Goal: Information Seeking & Learning: Learn about a topic

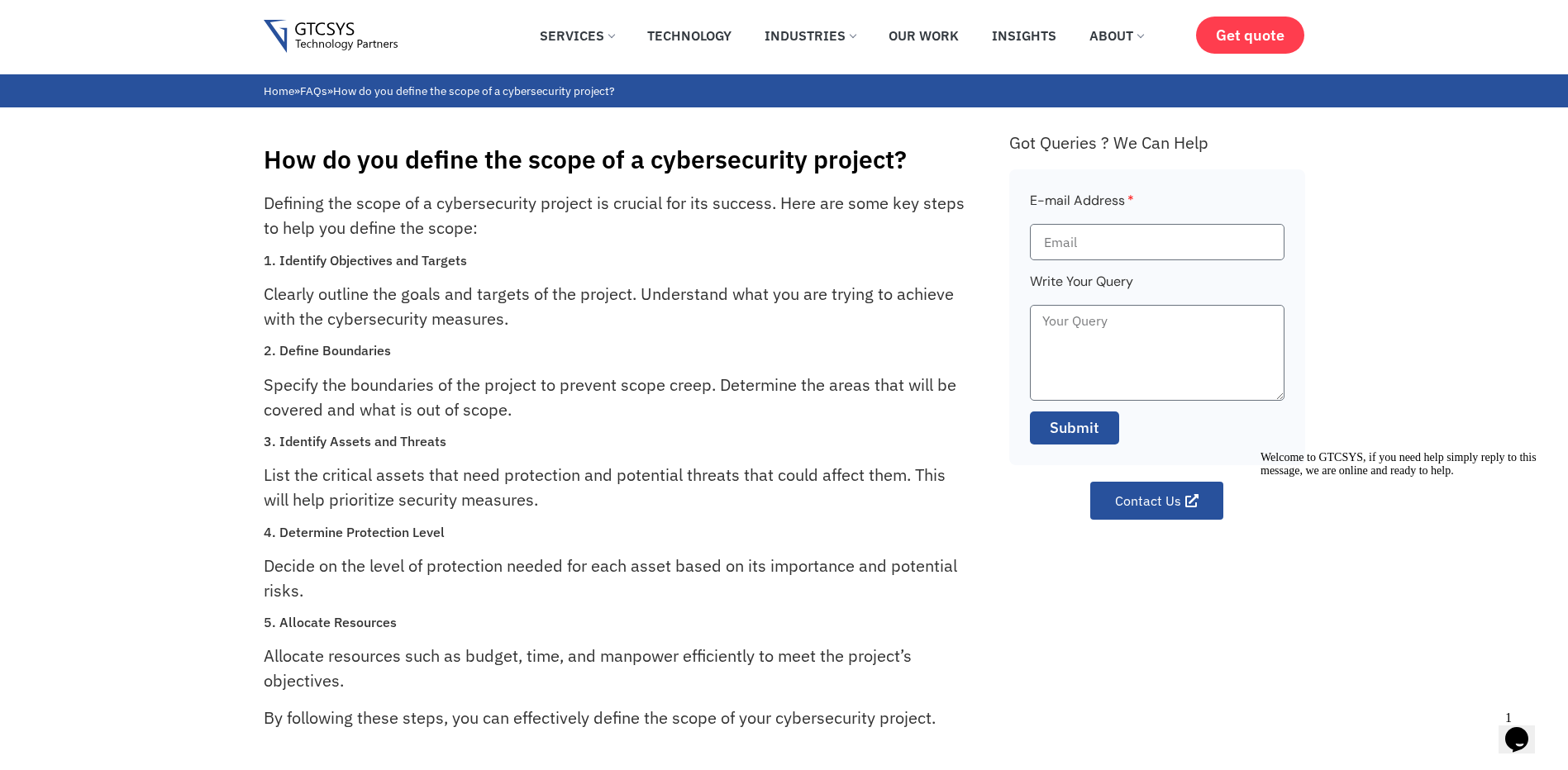
click at [385, 38] on img at bounding box center [331, 36] width 134 height 34
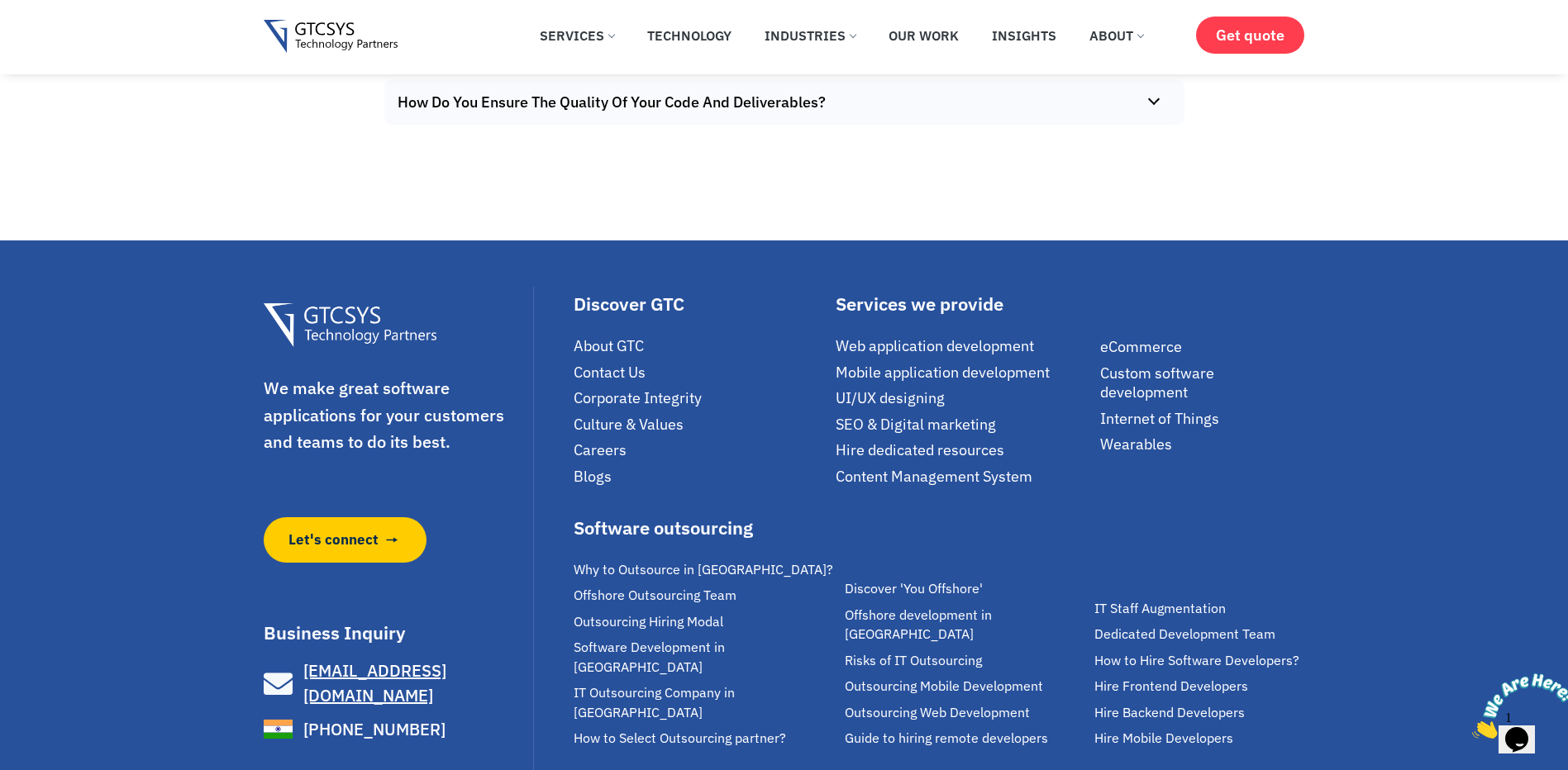
scroll to position [11511, 0]
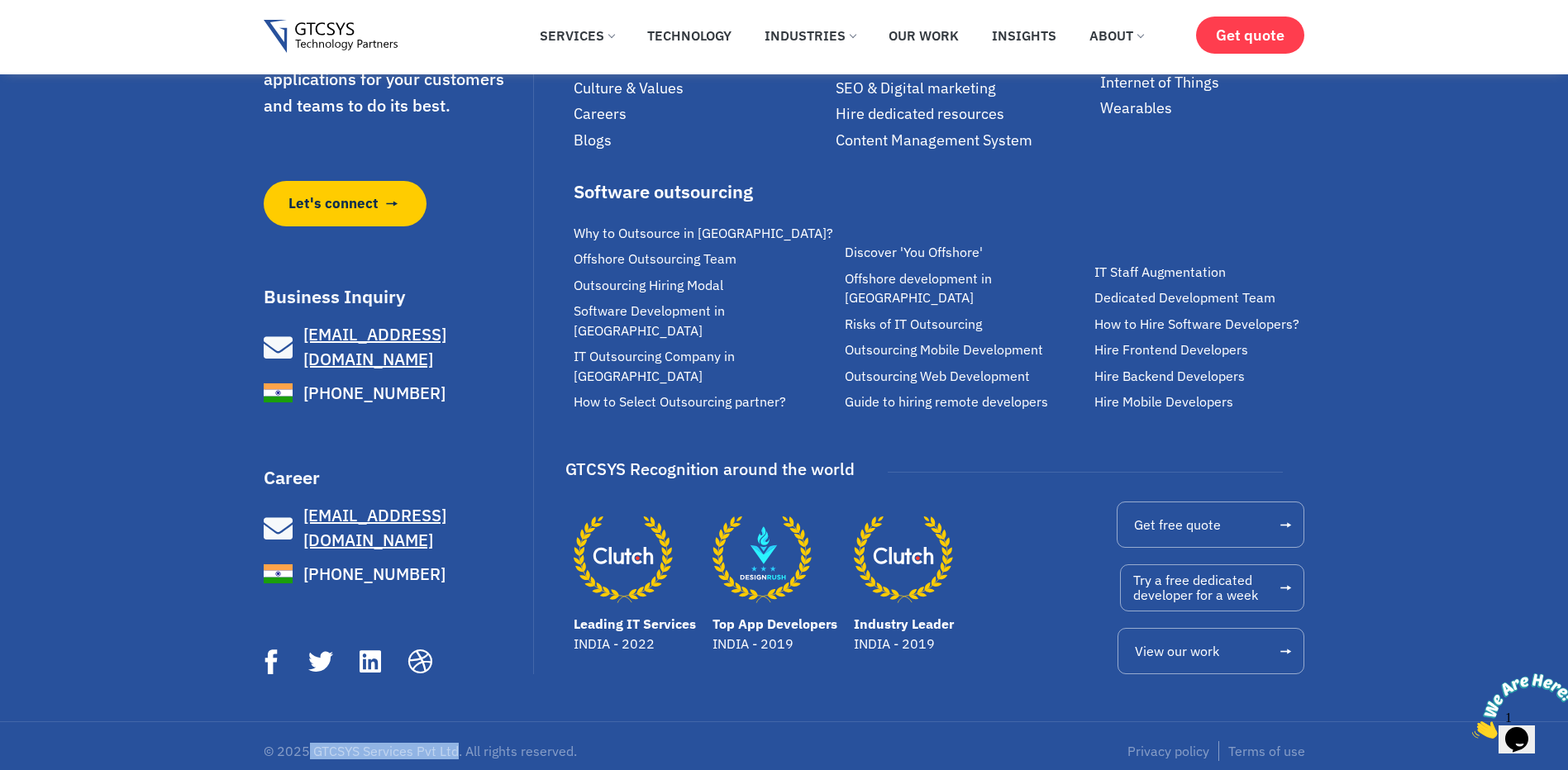
drag, startPoint x: 456, startPoint y: 739, endPoint x: 309, endPoint y: 742, distance: 147.0
click at [309, 745] on p "© 2025 GTCSYS Services Pvt Ltd. All rights reserved." at bounding box center [520, 751] width 513 height 14
copy p "GTCSYS Services Pvt Ltd"
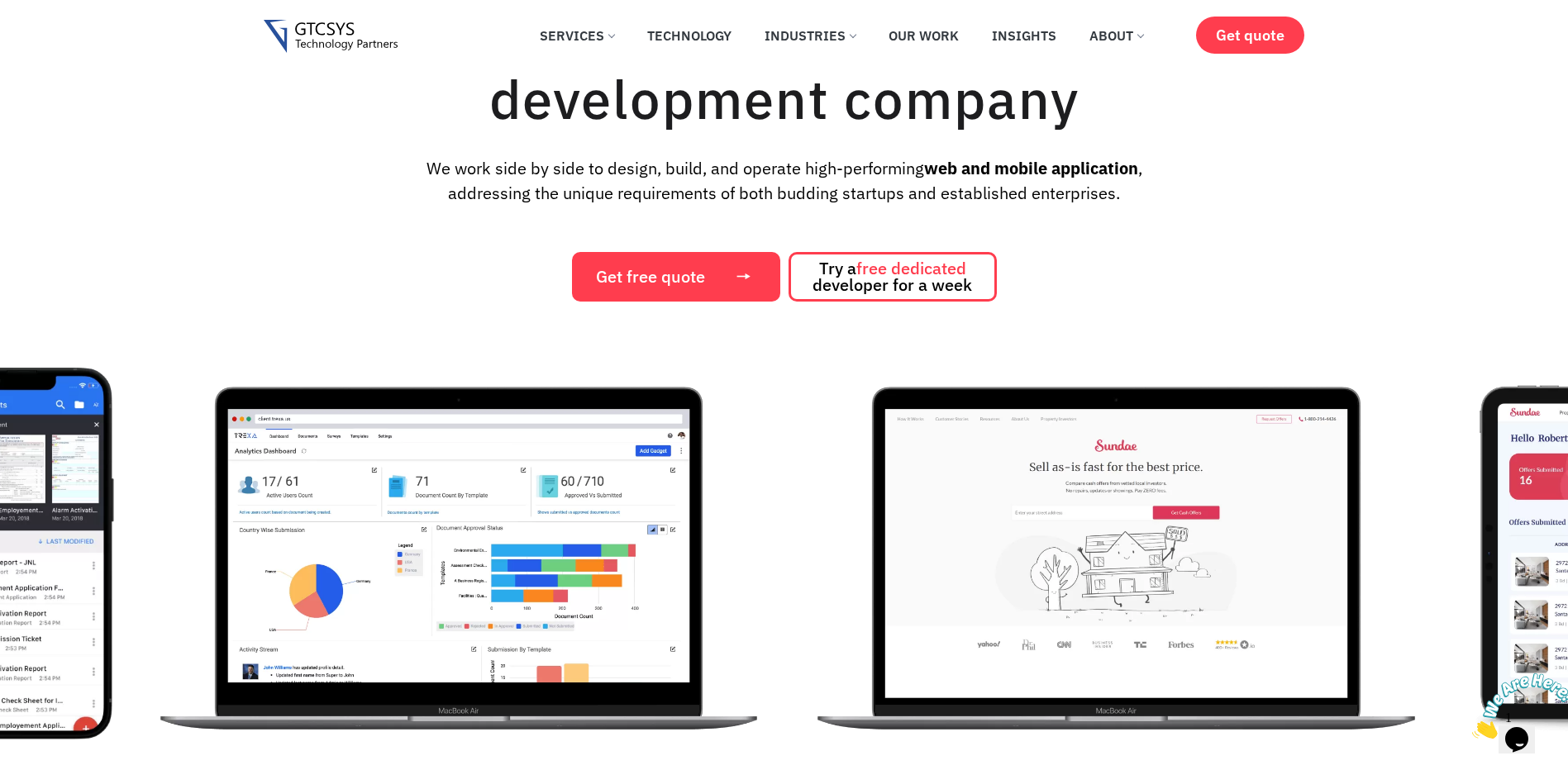
scroll to position [0, 0]
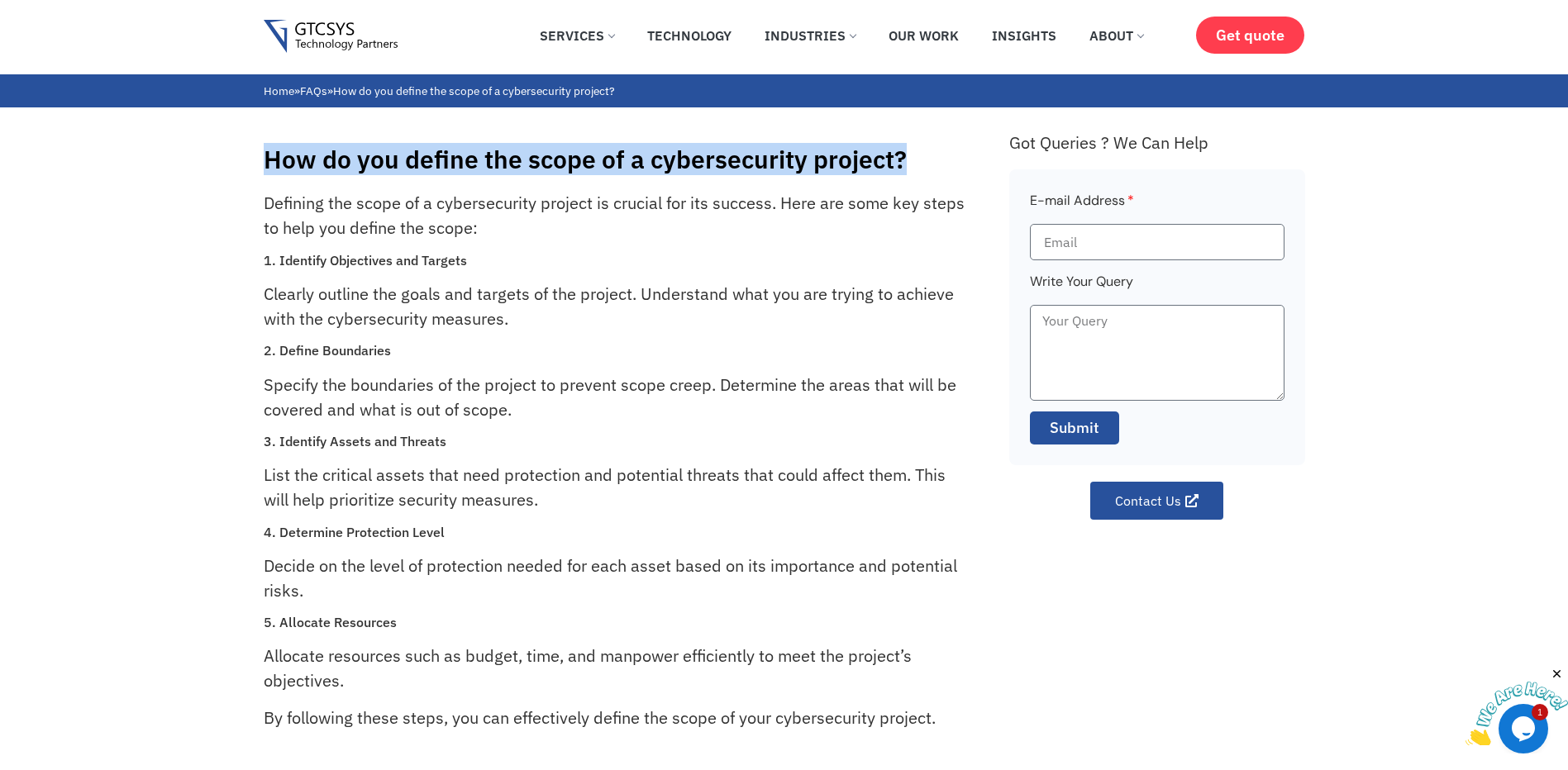
click at [245, 176] on div "How do you define the scope of a cybersecurity project? Defining the scope of a…" at bounding box center [784, 434] width 1568 height 655
copy h1 "How do you define the scope of a cybersecurity project?"
